Goal: Transaction & Acquisition: Purchase product/service

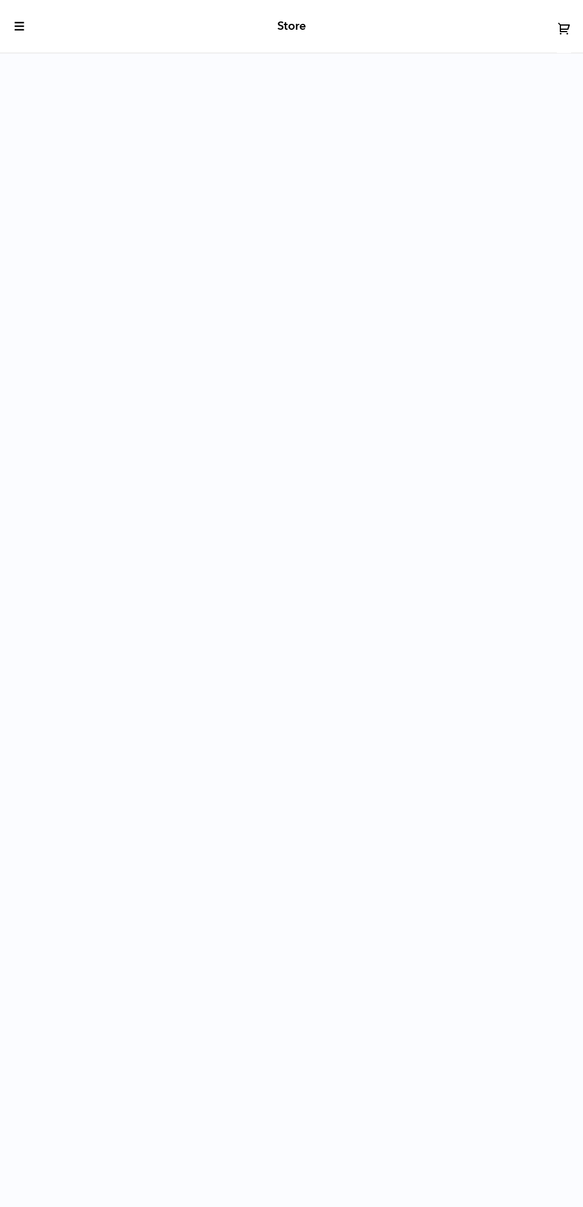
click at [20, 26] on icon "toggle-mobile-menu" at bounding box center [20, 26] width 12 height 12
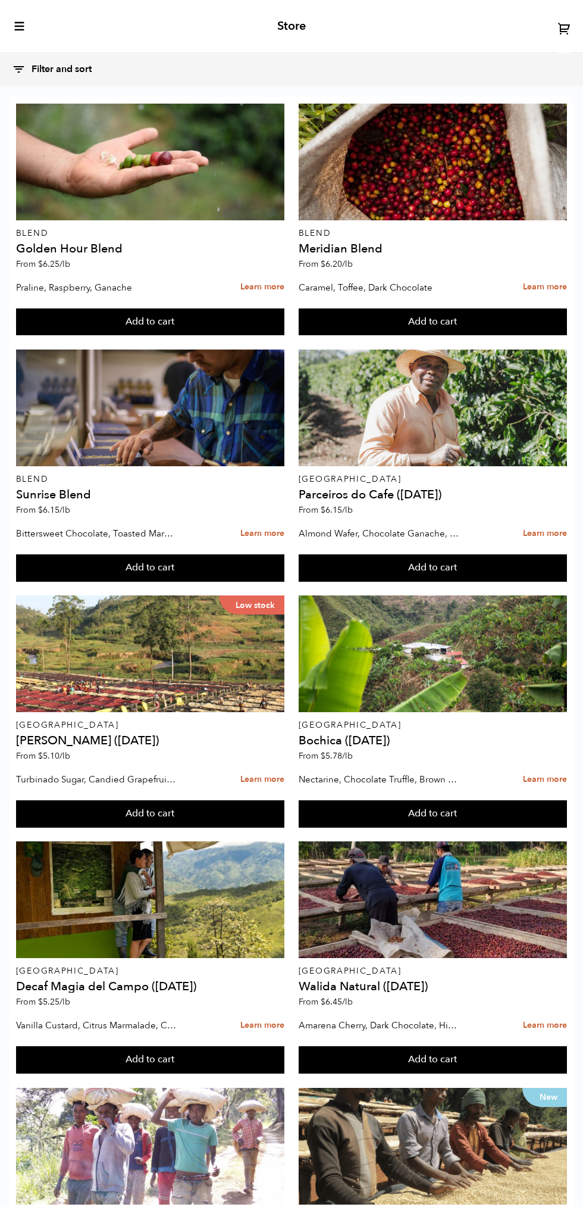
scroll to position [103, 0]
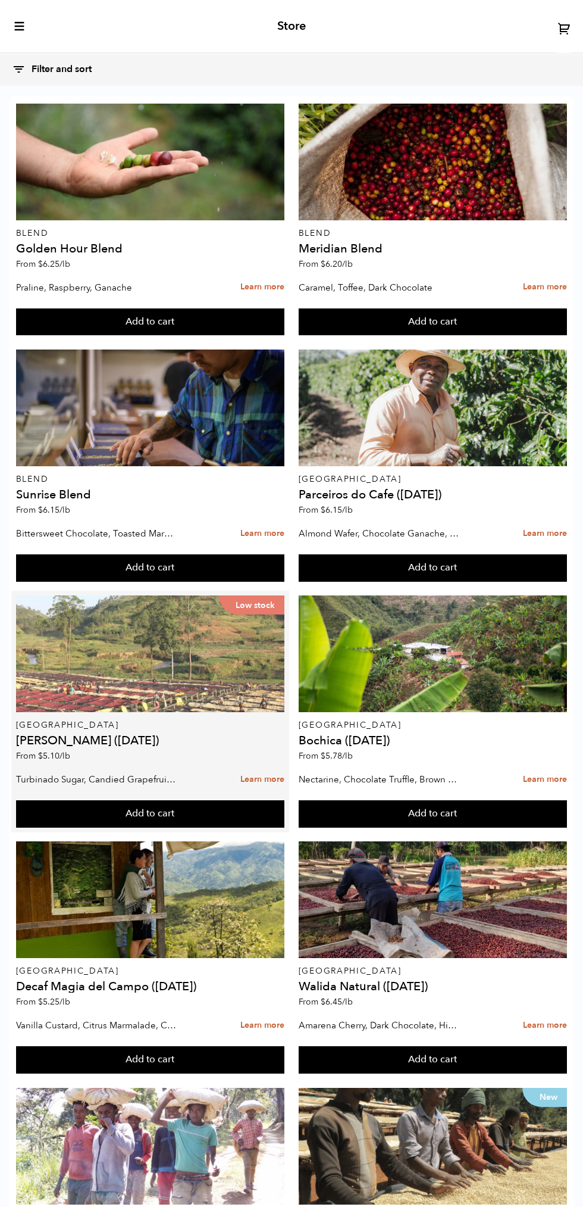
click at [83, 595] on div "Low stock" at bounding box center [150, 653] width 268 height 117
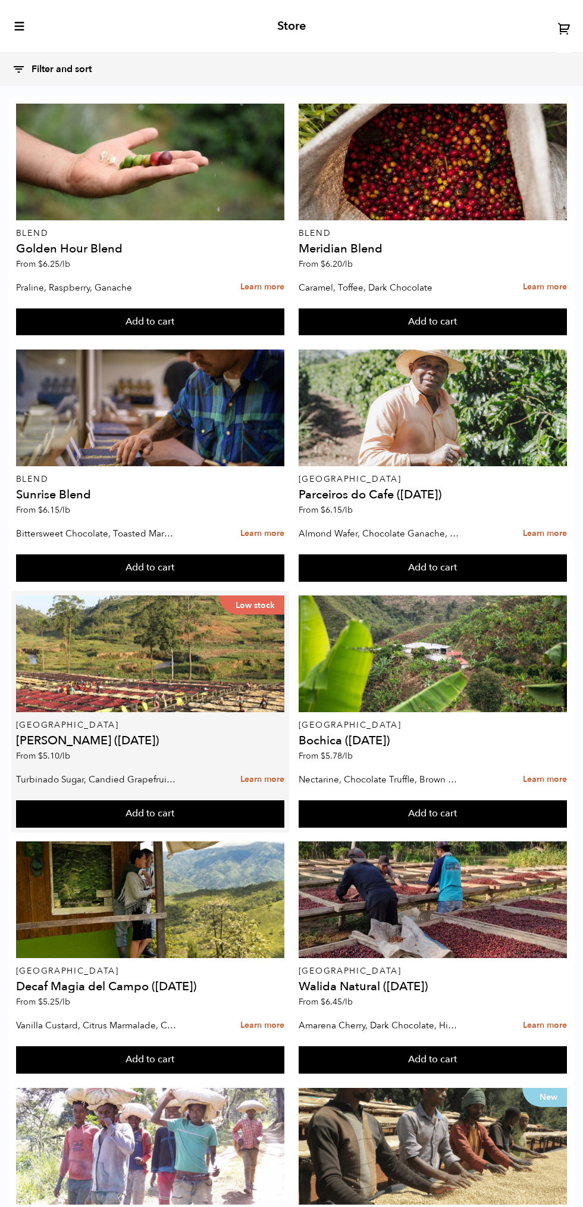
click at [109, 735] on h4 "[PERSON_NAME] ([DATE])" at bounding box center [150, 741] width 268 height 12
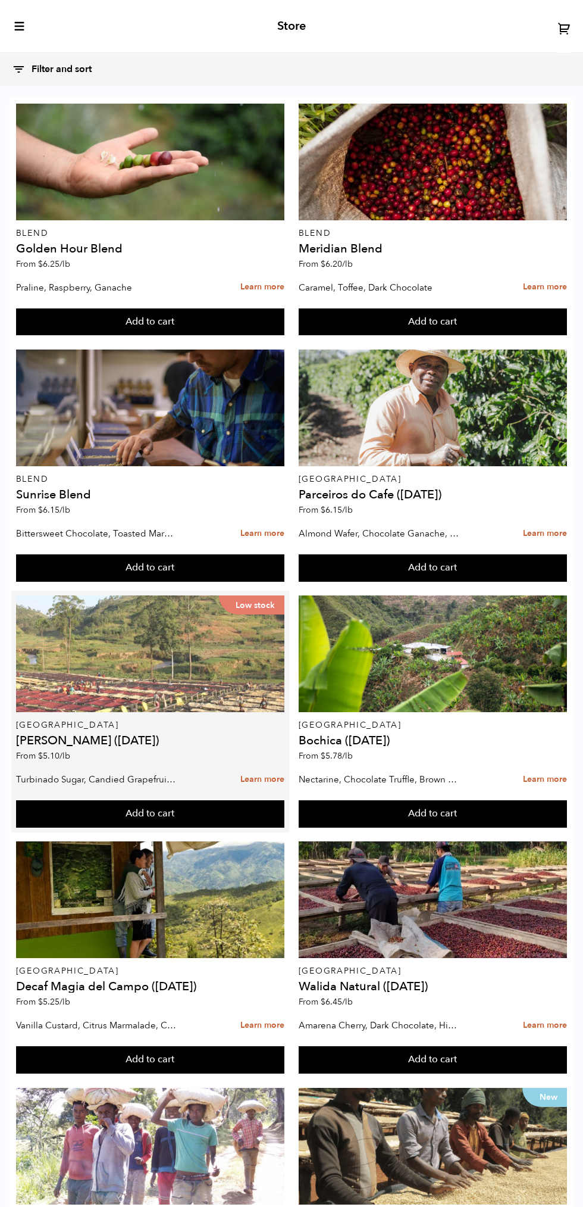
click at [212, 595] on div "Low stock" at bounding box center [150, 653] width 268 height 117
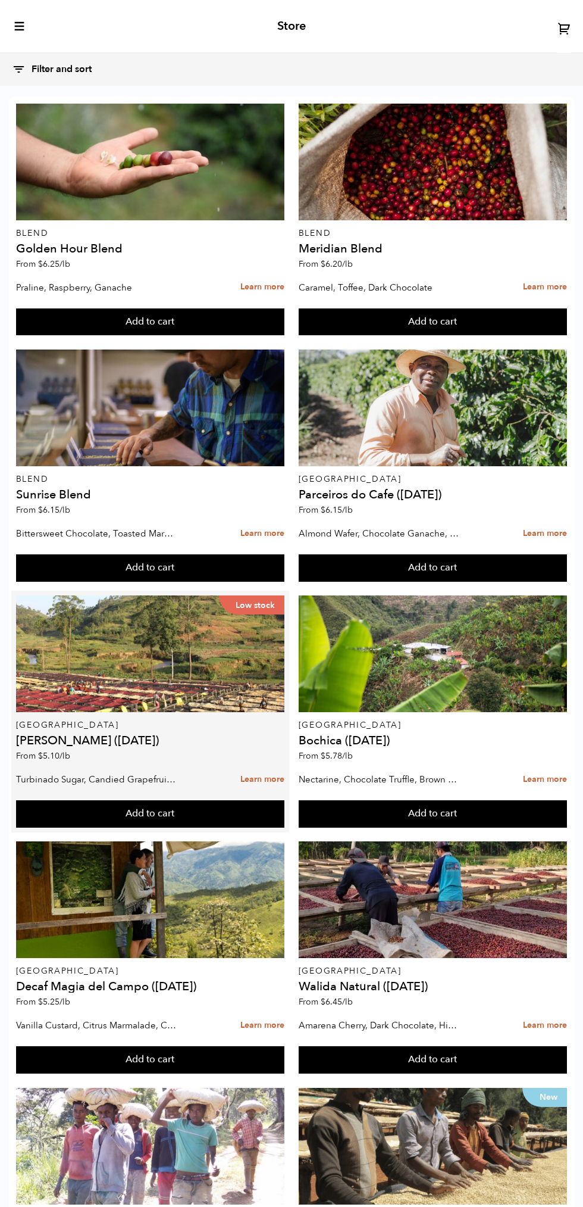
click at [204, 735] on h4 "[PERSON_NAME] ([DATE])" at bounding box center [150, 741] width 268 height 12
click at [153, 735] on h4 "[PERSON_NAME] ([DATE])" at bounding box center [150, 741] width 268 height 12
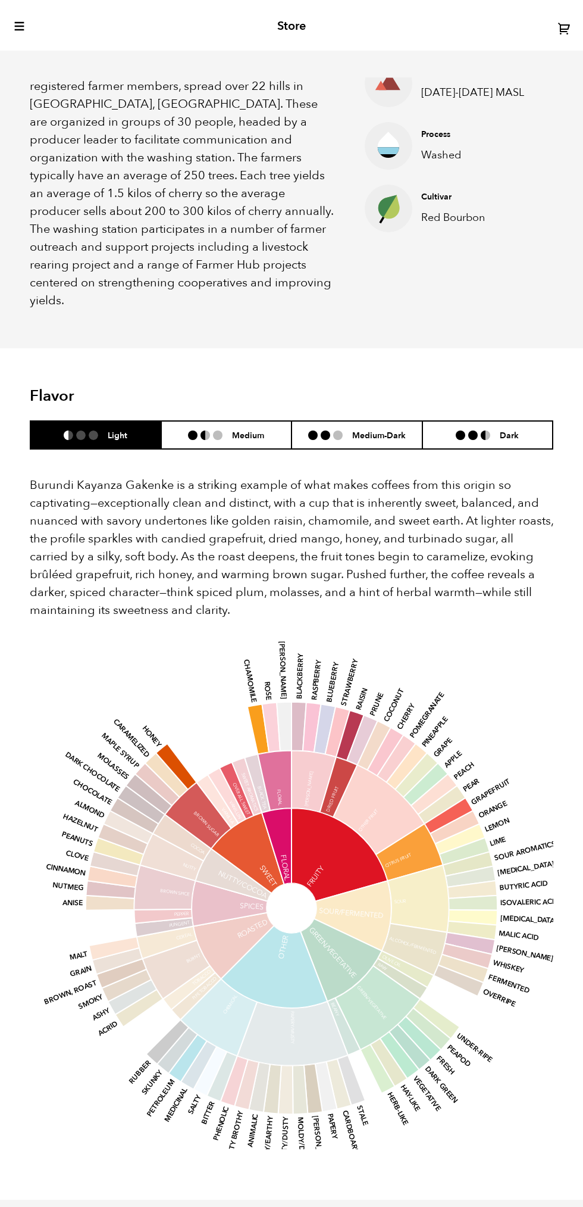
scroll to position [518, 510]
click at [249, 440] on h6 "Medium" at bounding box center [248, 435] width 32 height 10
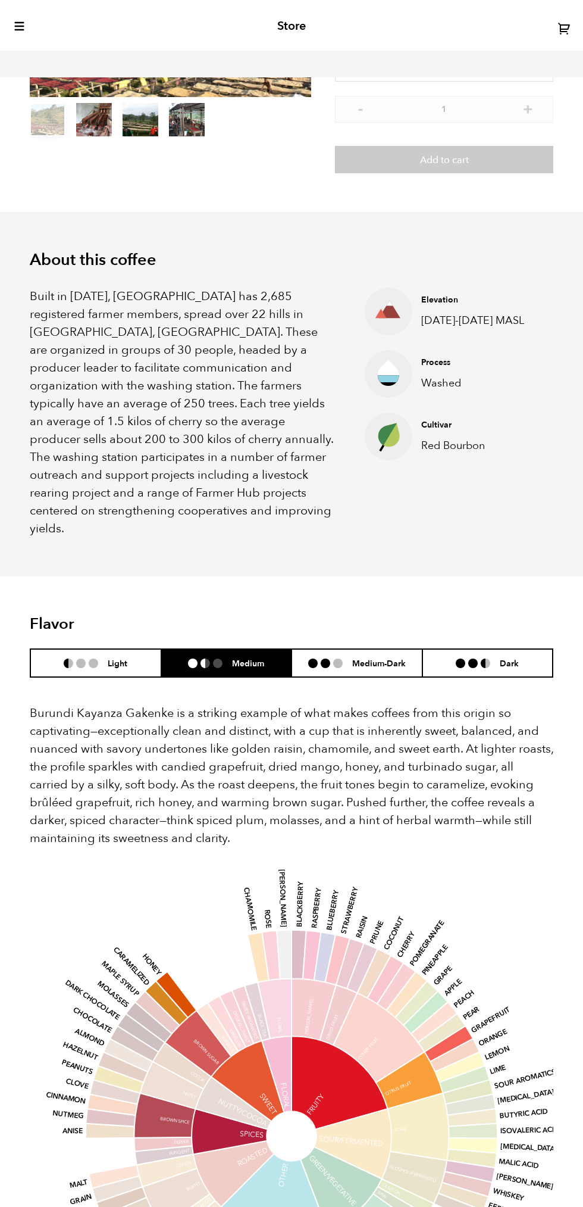
scroll to position [0, 0]
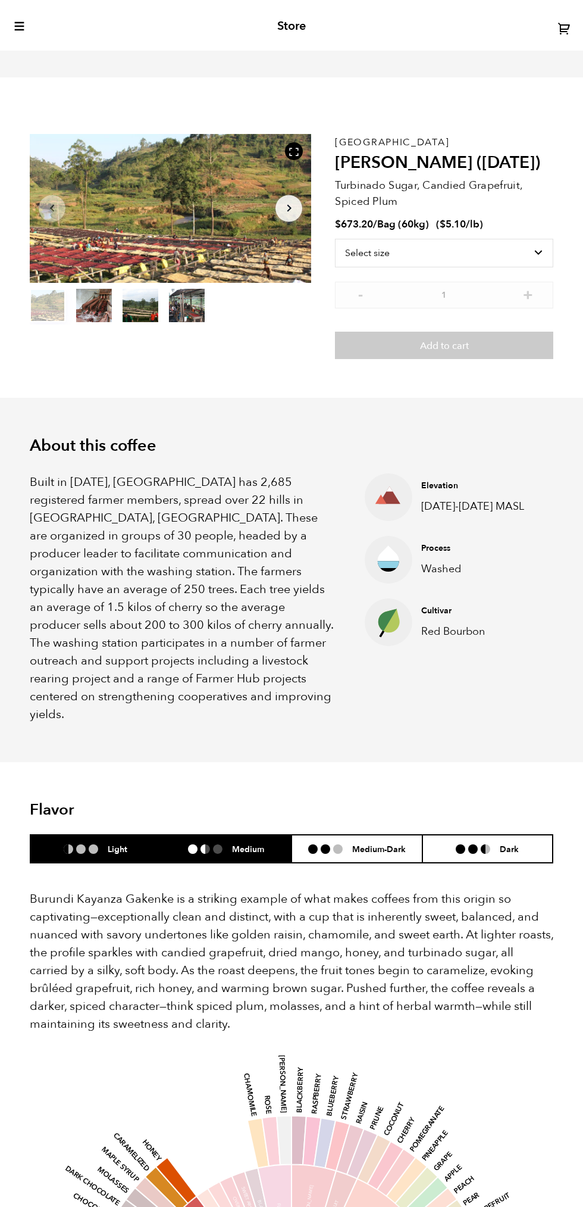
click at [133, 863] on li "Light" at bounding box center [95, 849] width 131 height 28
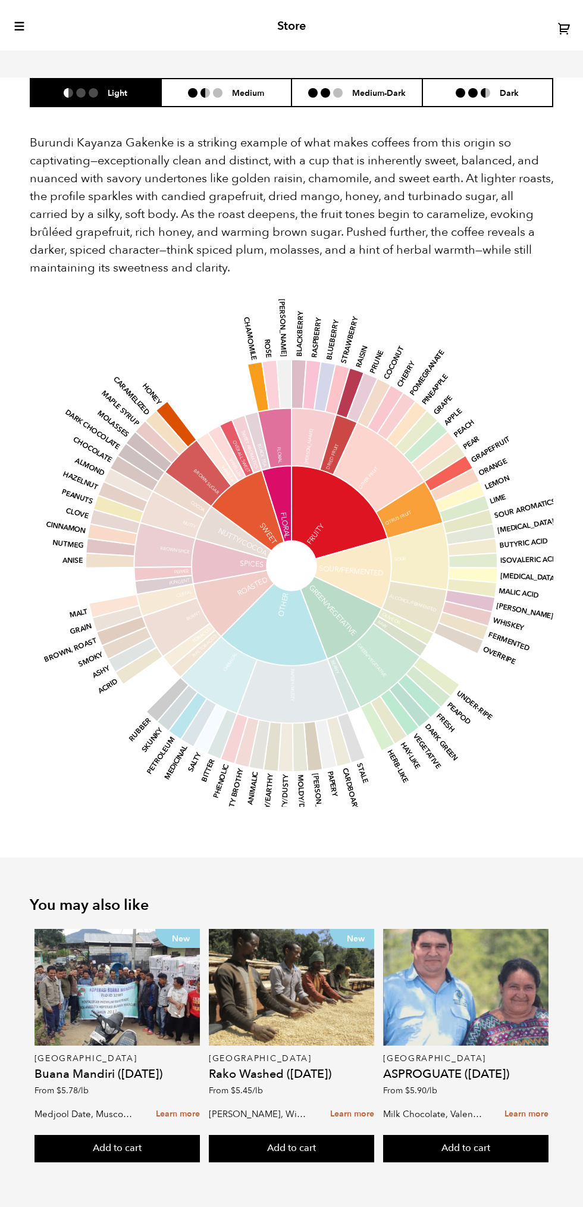
scroll to position [847, 0]
